Goal: Information Seeking & Learning: Learn about a topic

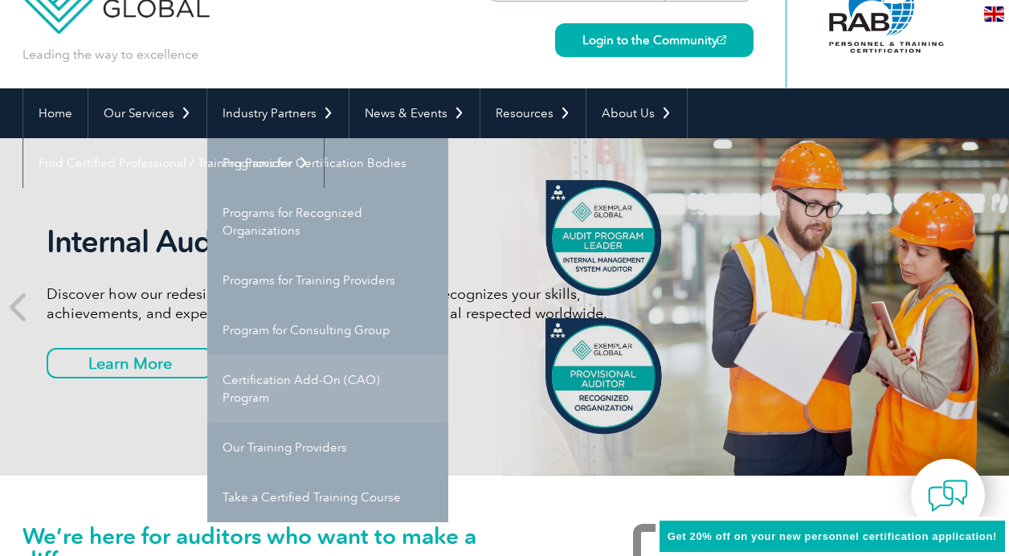
scroll to position [80, 0]
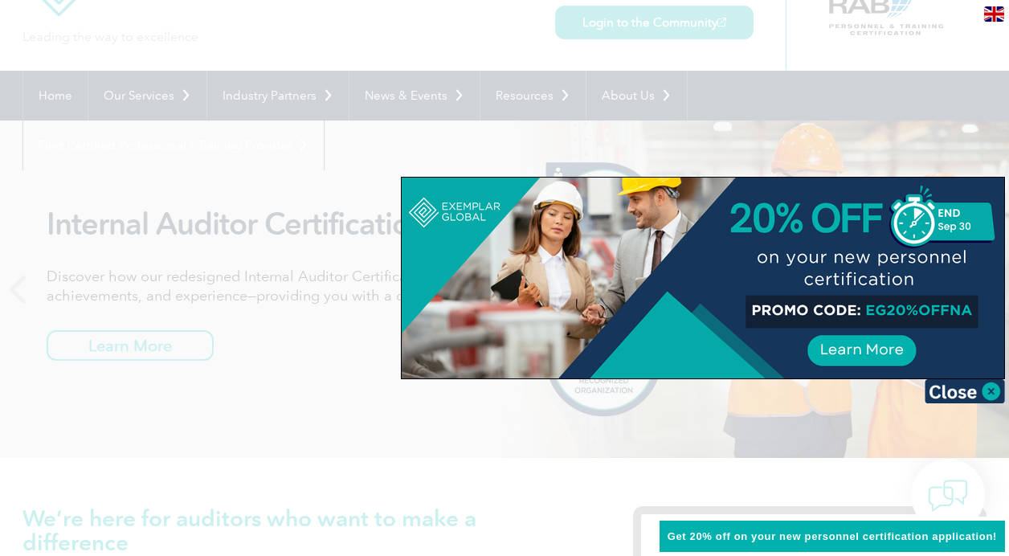
click at [145, 96] on div at bounding box center [504, 278] width 1009 height 556
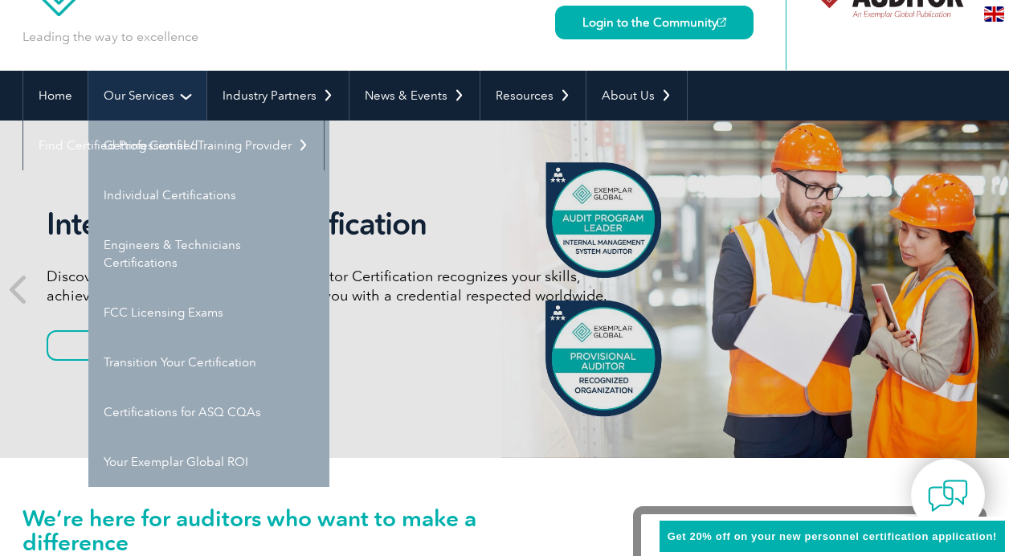
click at [145, 96] on link "Our Services" at bounding box center [147, 96] width 118 height 50
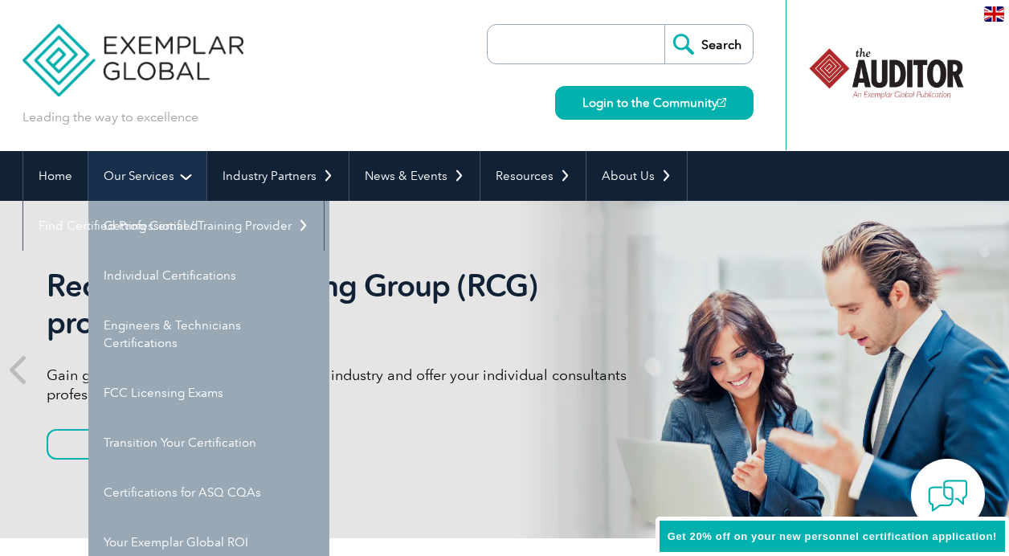
click at [149, 157] on link "Our Services" at bounding box center [147, 176] width 118 height 50
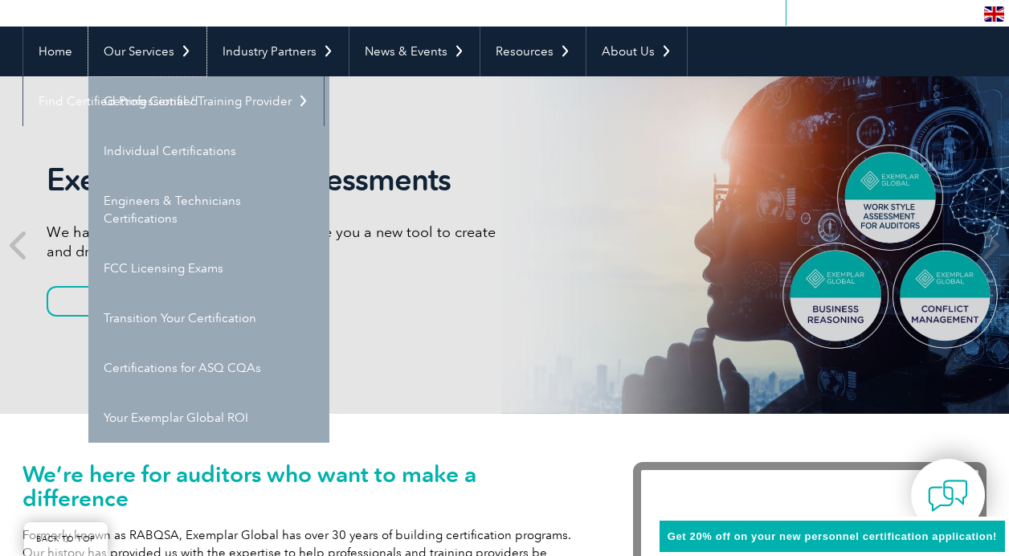
scroll to position [161, 0]
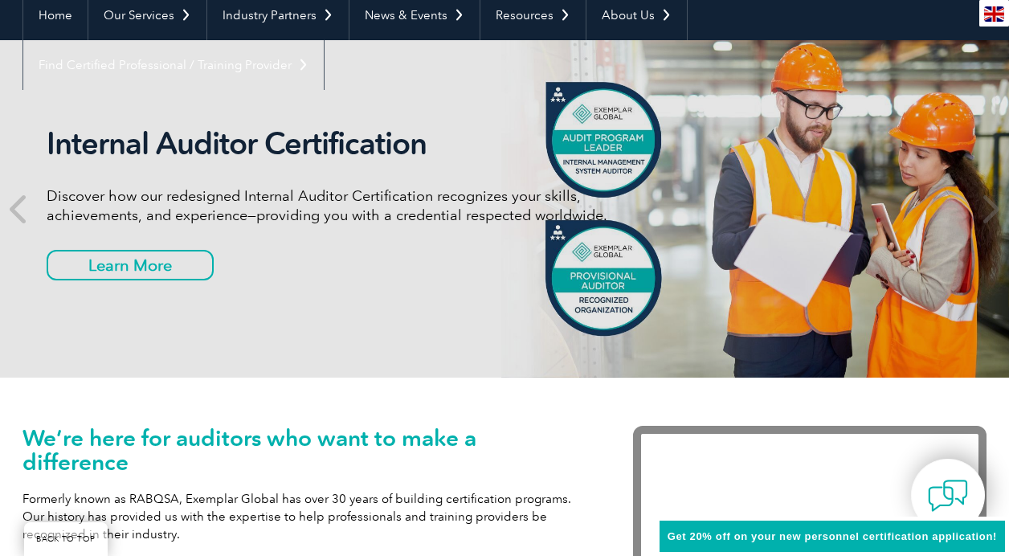
click at [454, 497] on p "Formerly known as RABQSA, Exemplar Global has over 30 years of building certifi…" at bounding box center [303, 516] width 562 height 53
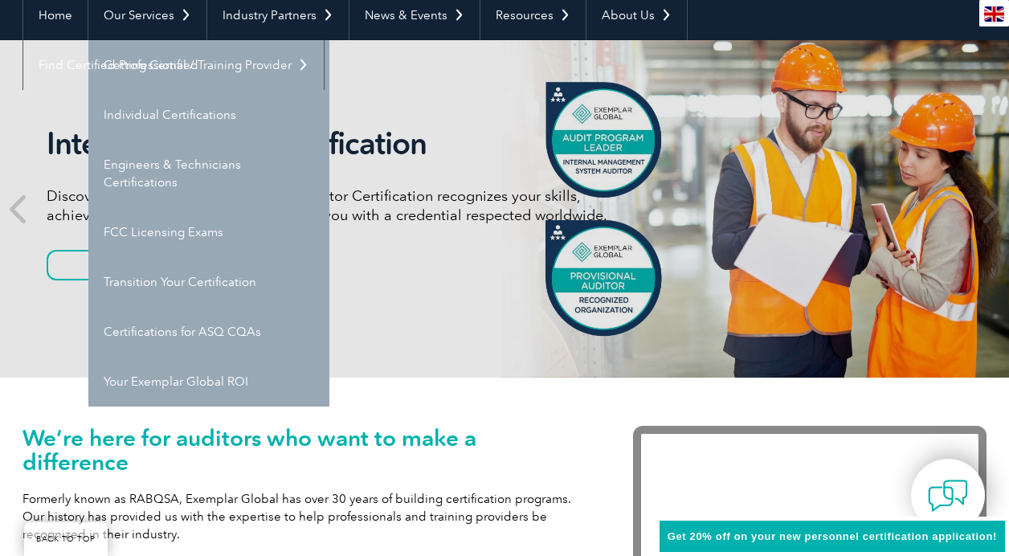
click at [743, 110] on div "Internal Auditor Certification Discover how our redesigned Internal Auditor Cer…" at bounding box center [504, 208] width 964 height 337
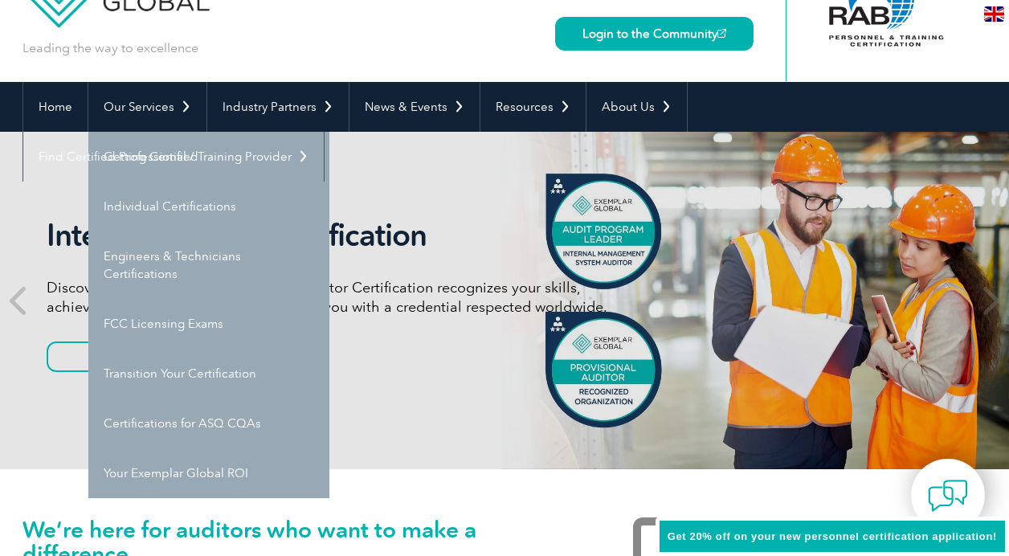
scroll to position [0, 0]
